Goal: Obtain resource: Download file/media

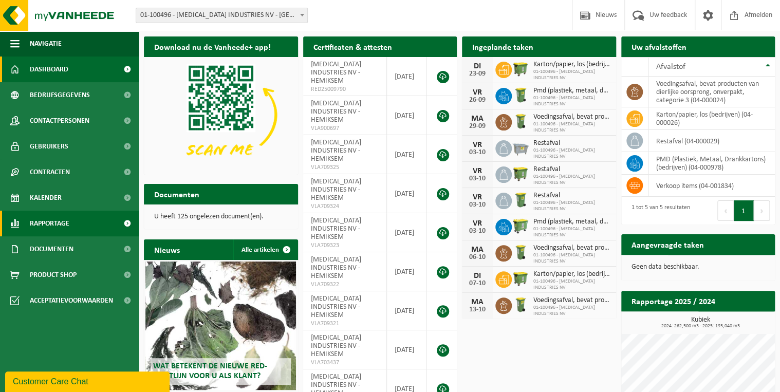
click at [33, 228] on span "Rapportage" at bounding box center [50, 224] width 40 height 26
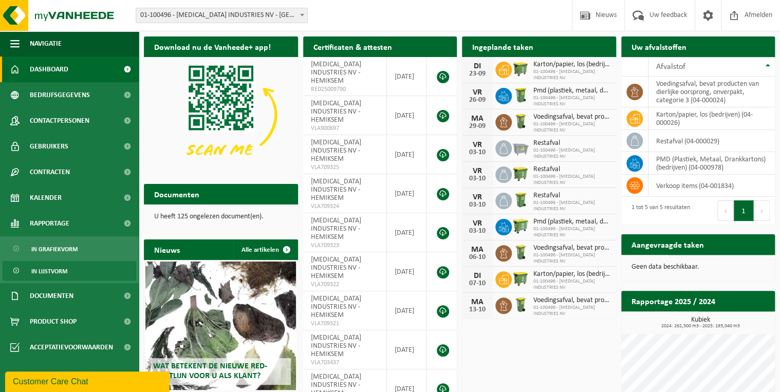
click at [56, 269] on span "In lijstvorm" at bounding box center [49, 271] width 36 height 20
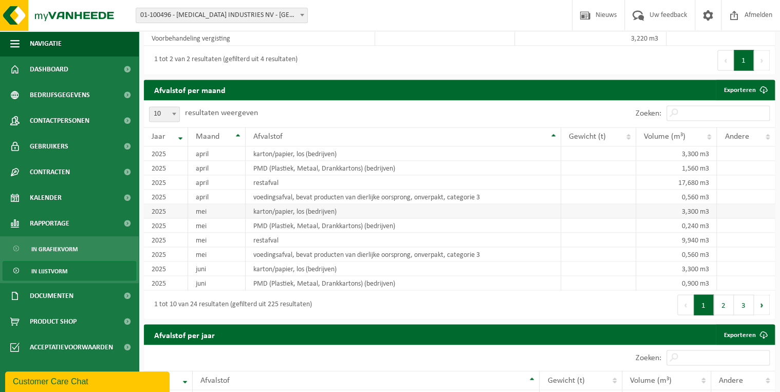
scroll to position [829, 0]
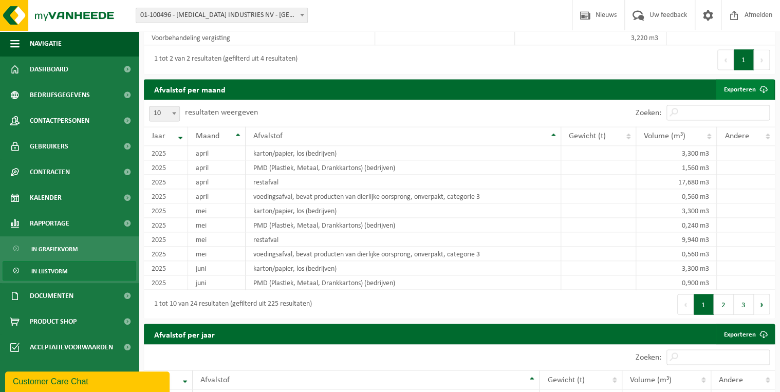
click at [743, 89] on link "Exporteren" at bounding box center [745, 89] width 58 height 21
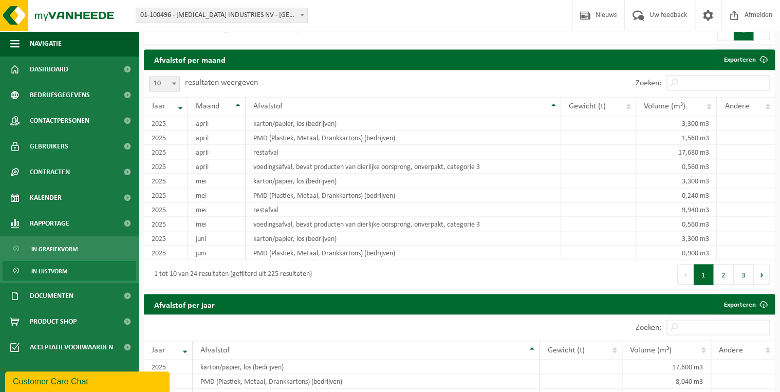
scroll to position [859, 0]
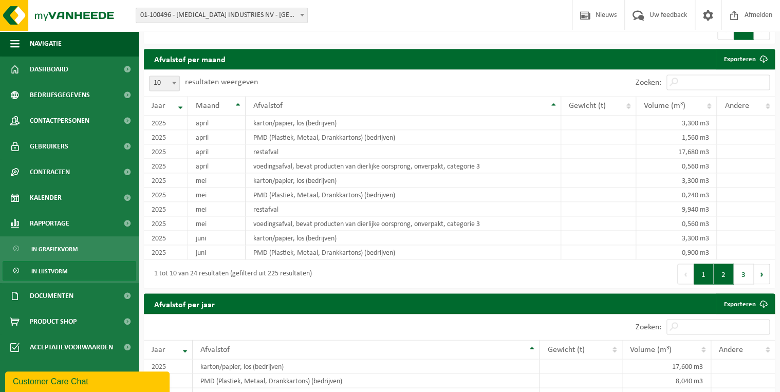
click at [731, 273] on button "2" at bounding box center [724, 274] width 20 height 21
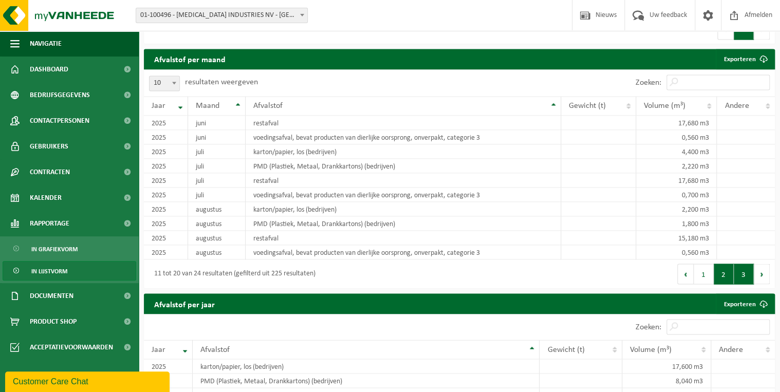
click at [752, 275] on button "3" at bounding box center [744, 274] width 20 height 21
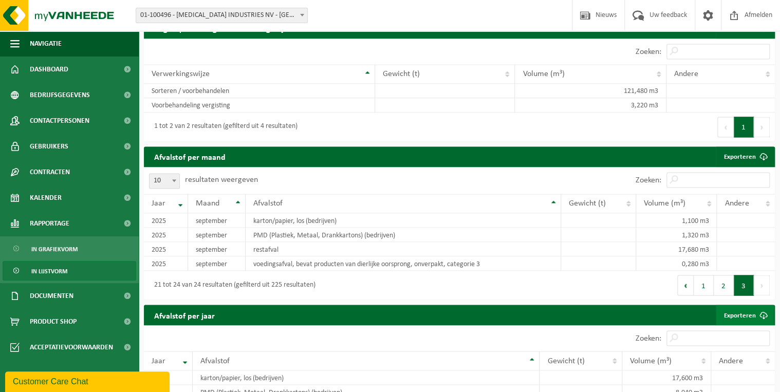
scroll to position [745, 0]
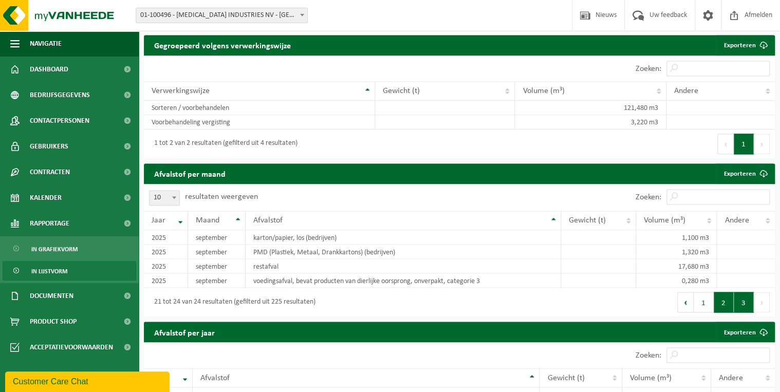
click at [725, 304] on button "2" at bounding box center [724, 302] width 20 height 21
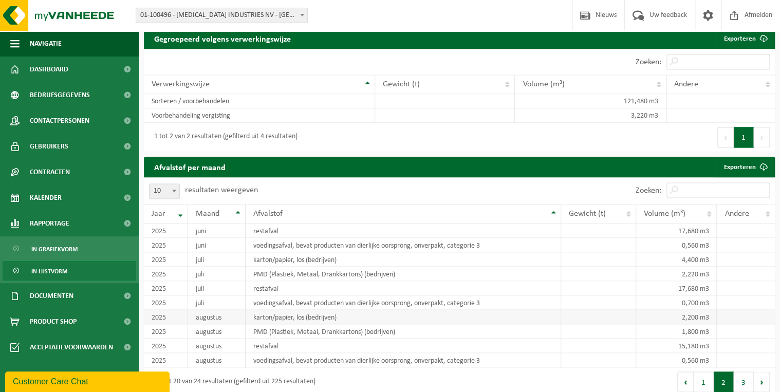
scroll to position [821, 0]
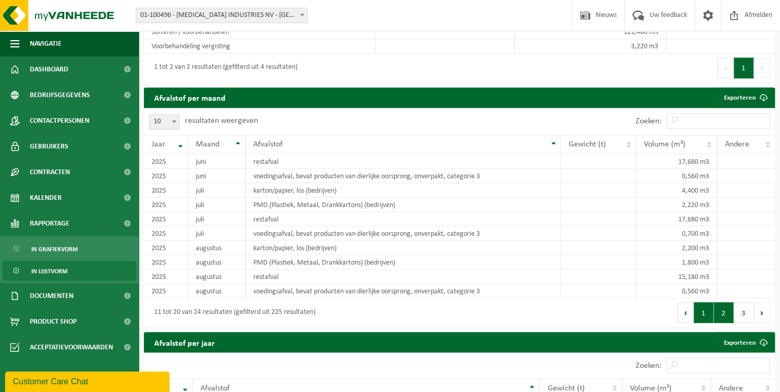
click at [707, 313] on button "1" at bounding box center [704, 312] width 20 height 21
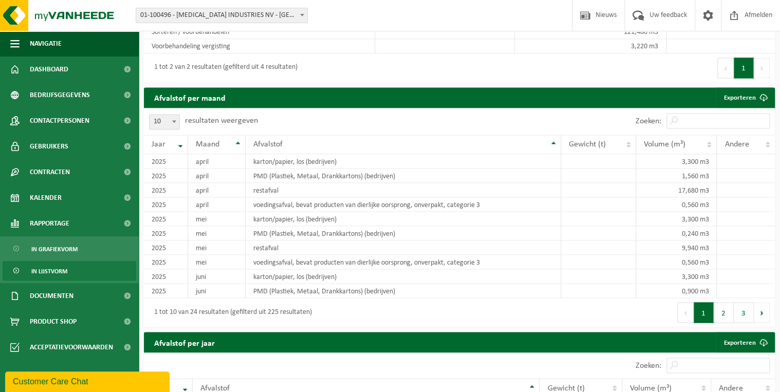
click at [170, 125] on span at bounding box center [174, 121] width 10 height 13
select select "100"
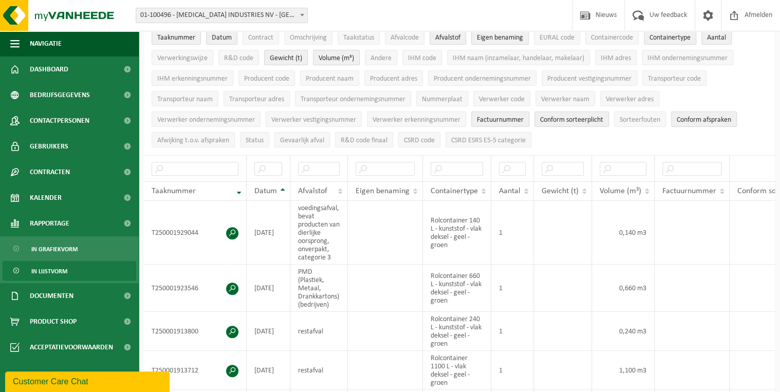
scroll to position [0, 0]
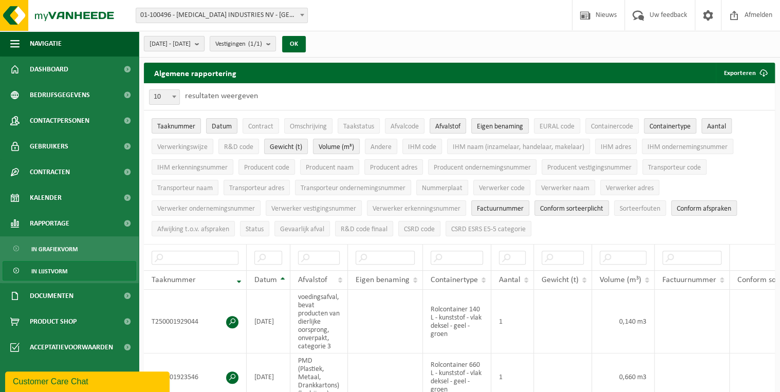
click at [204, 46] on b "submit" at bounding box center [199, 43] width 9 height 14
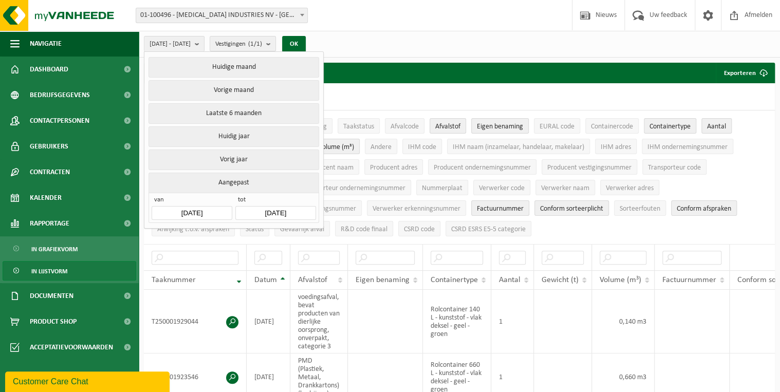
click at [212, 210] on input "2025-04-01" at bounding box center [192, 213] width 80 height 14
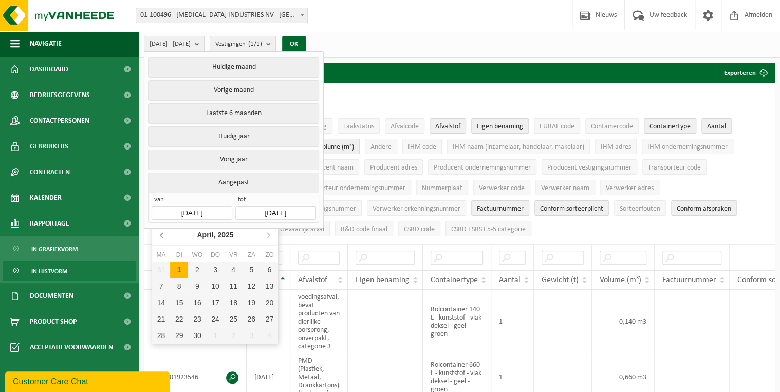
click at [161, 237] on icon at bounding box center [162, 235] width 16 height 16
click at [195, 264] on div "1" at bounding box center [197, 269] width 18 height 16
type input "2025-01-01"
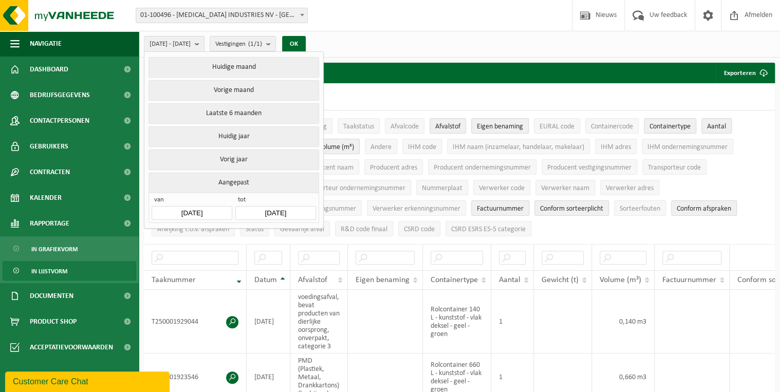
click at [285, 213] on input "2025-09-23" at bounding box center [275, 213] width 80 height 14
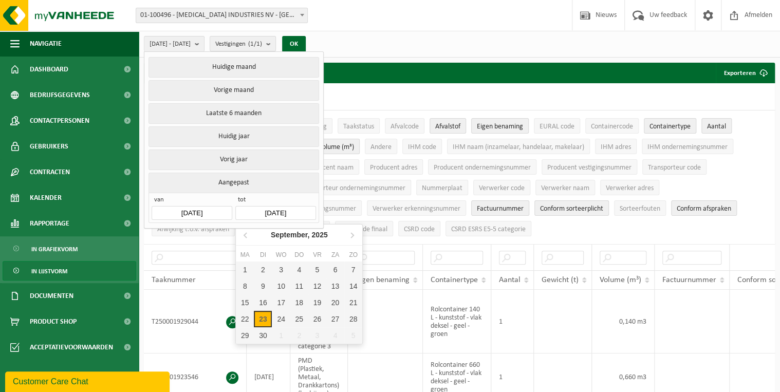
click at [262, 321] on div "23" at bounding box center [263, 319] width 18 height 16
type input "2025-01-01"
click at [262, 315] on div "23" at bounding box center [263, 319] width 18 height 16
type input "2025-09-23"
type input "2025-01-01"
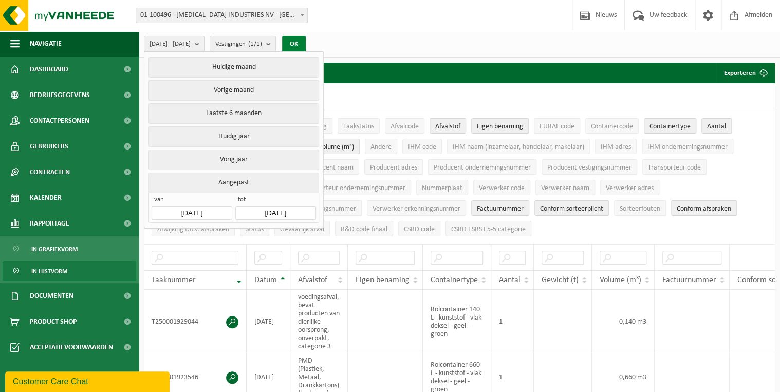
click at [306, 43] on button "OK" at bounding box center [294, 44] width 24 height 16
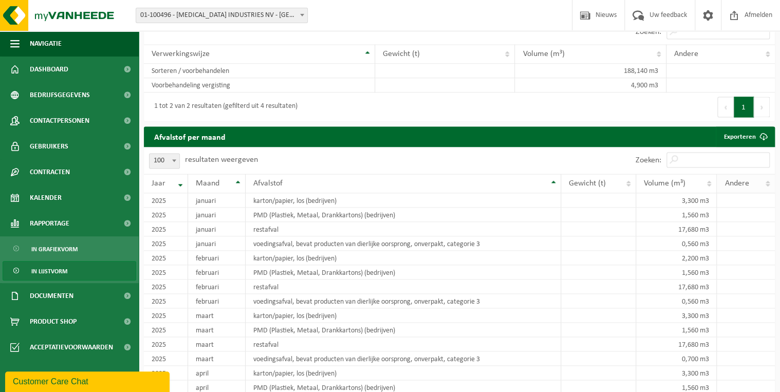
scroll to position [783, 0]
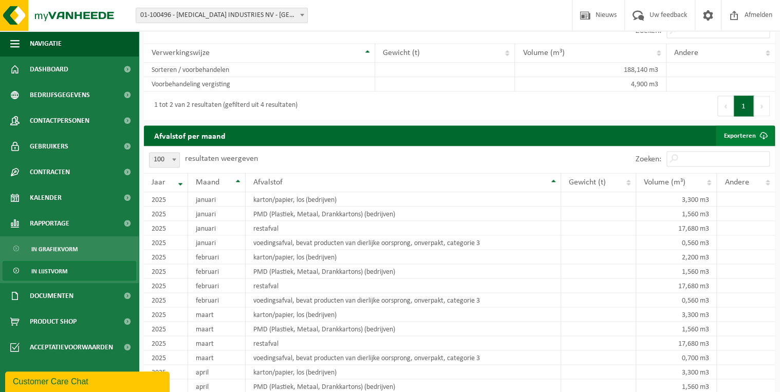
click at [751, 138] on link "Exporteren" at bounding box center [745, 135] width 58 height 21
